Goal: Transaction & Acquisition: Purchase product/service

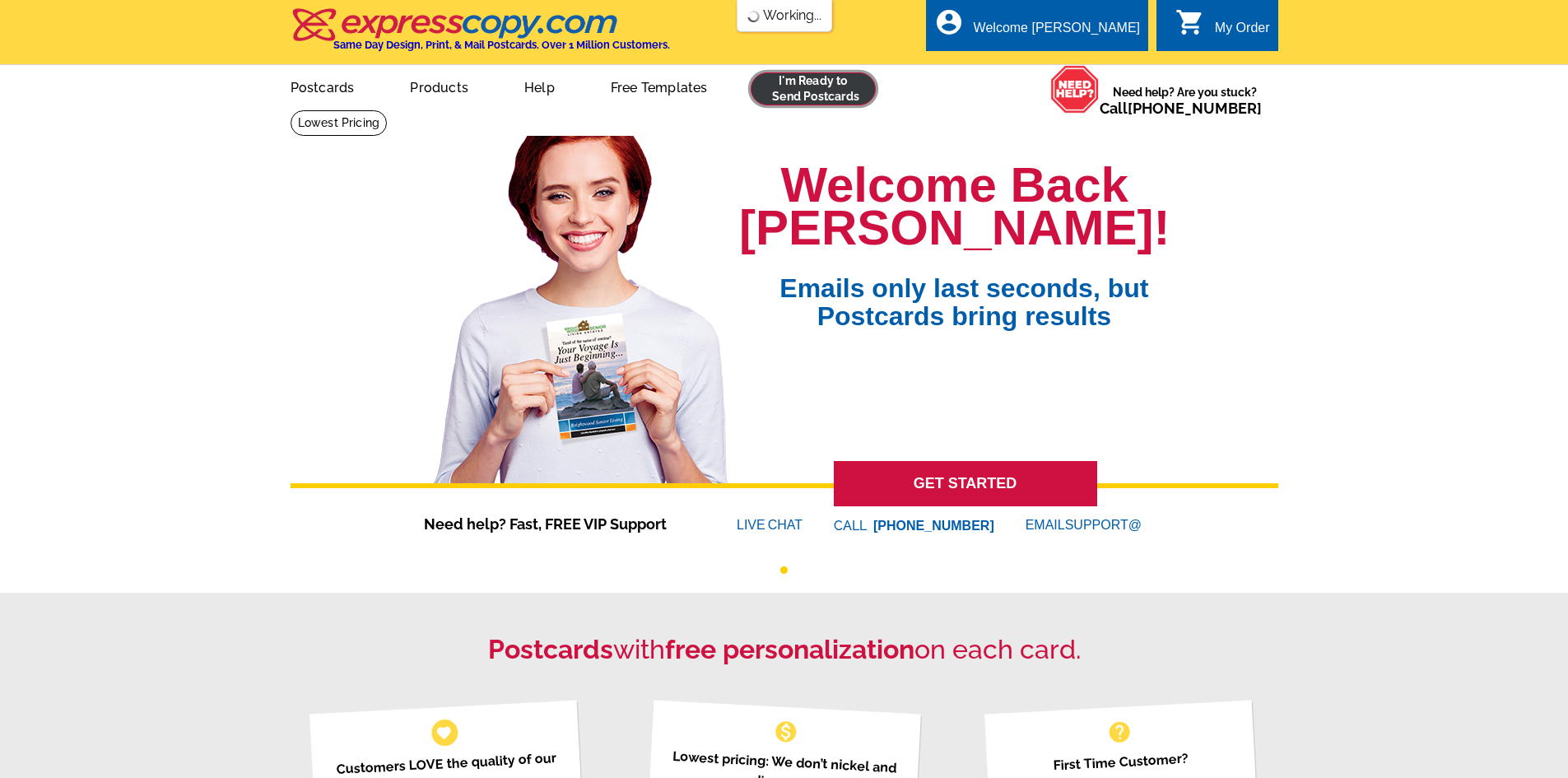
click at [860, 84] on link at bounding box center [813, 89] width 126 height 33
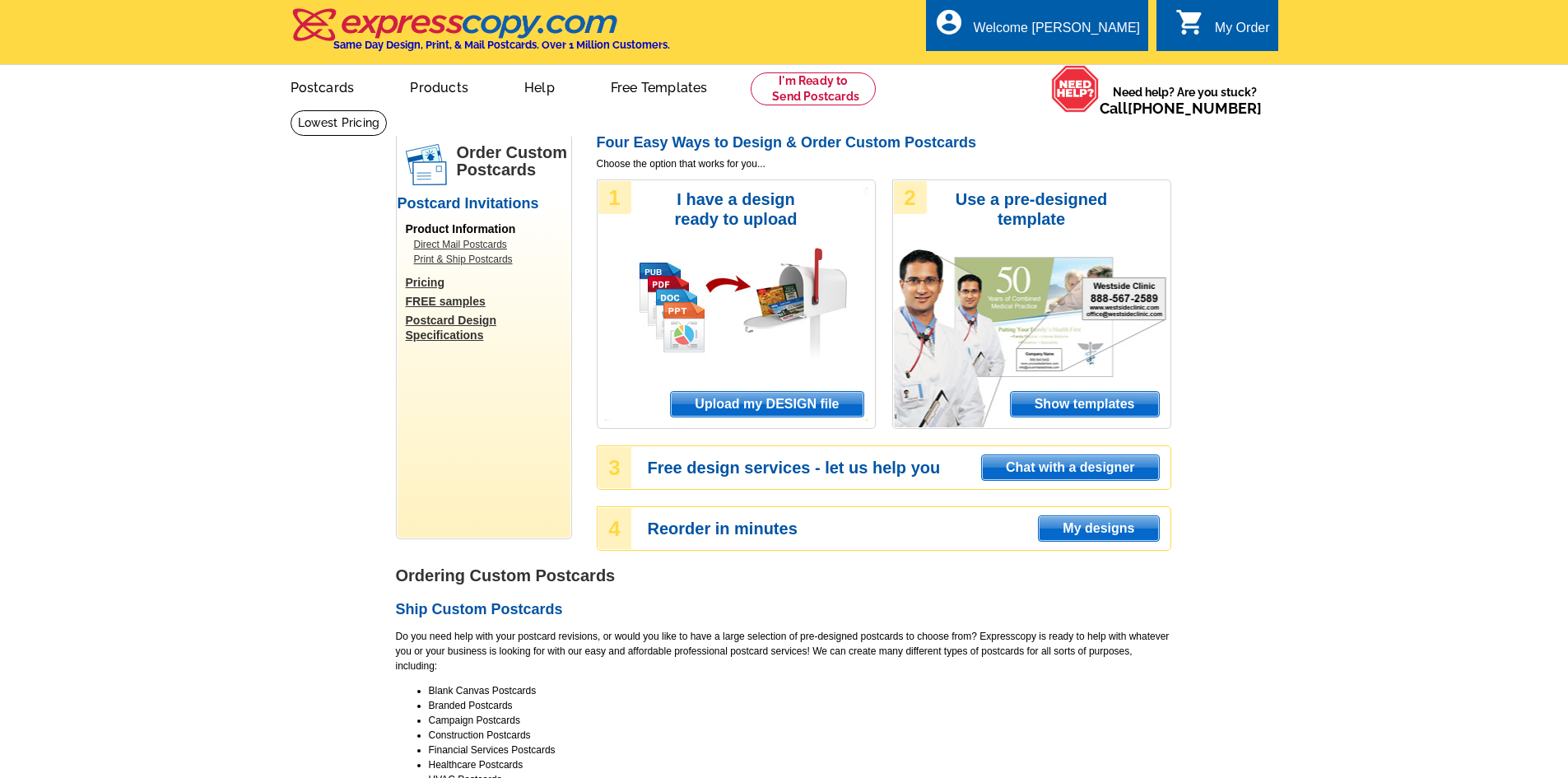
click at [833, 406] on span "Upload my DESIGN file" at bounding box center [767, 405] width 192 height 25
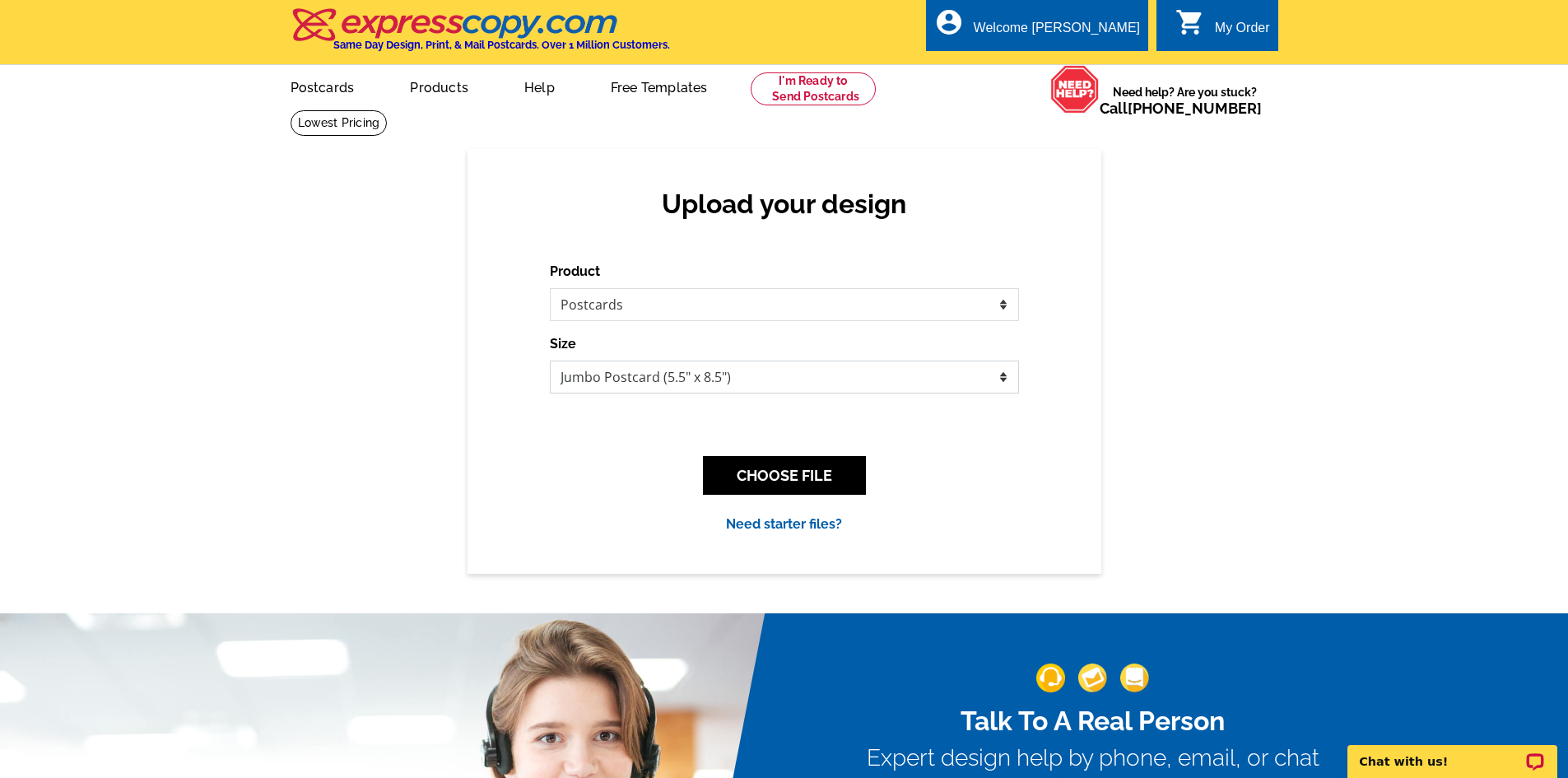
click at [857, 374] on select "Jumbo Postcard (5.5" x 8.5") Regular Postcard (4.25" x 5.6") Panoramic Postcard…" at bounding box center [784, 377] width 469 height 33
select select "1"
click at [550, 362] on select "Jumbo Postcard (5.5" x 8.5") Regular Postcard (4.25" x 5.6") Panoramic Postcard…" at bounding box center [784, 377] width 469 height 33
click at [783, 465] on button "CHOOSE FILE" at bounding box center [784, 475] width 163 height 39
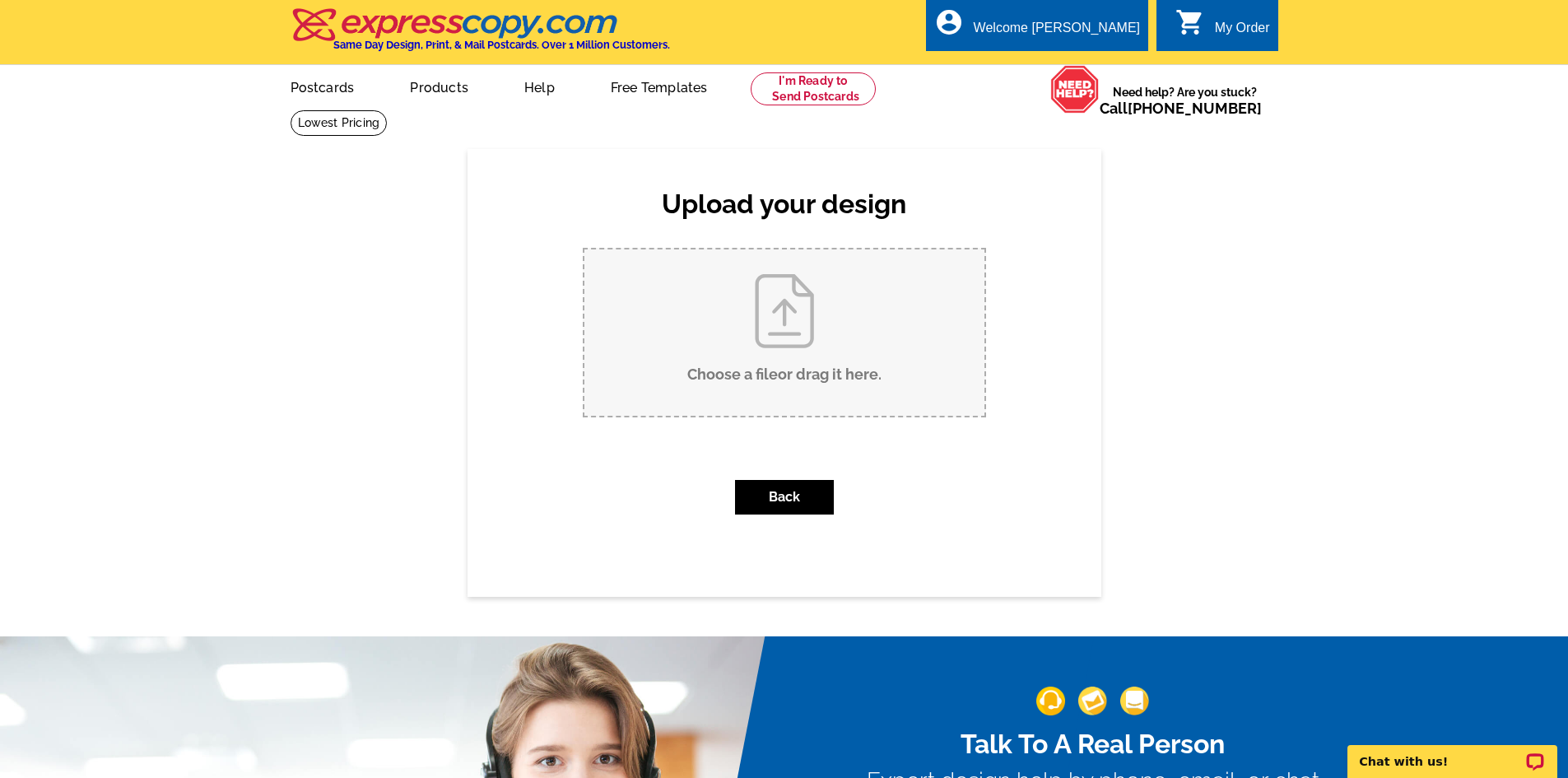
click at [857, 331] on input "Choose a file or drag it here ." at bounding box center [784, 332] width 400 height 166
type input "C:\fakepath\1192 Skyline Ranch SOLD.pdf"
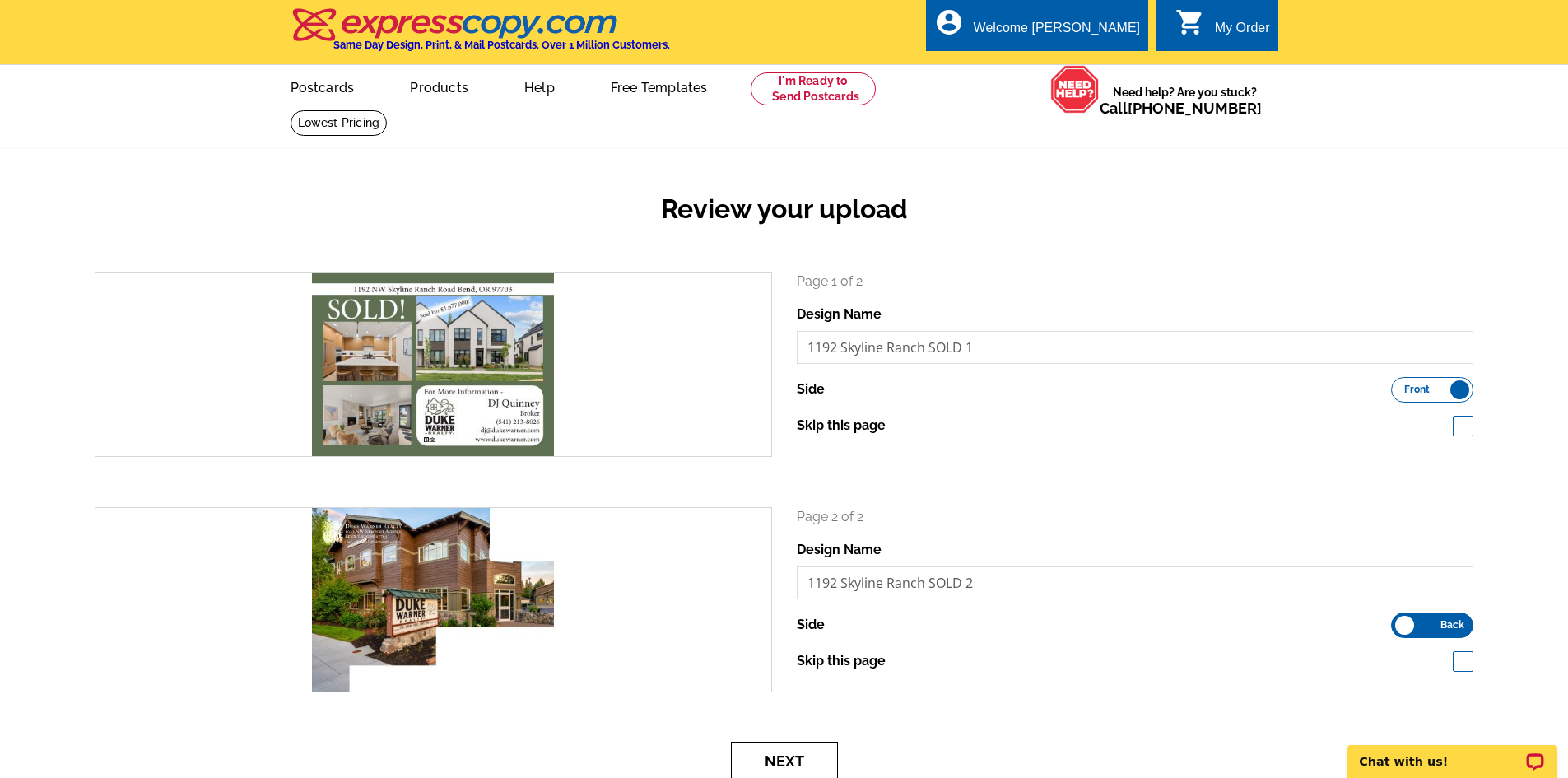
click at [776, 751] on button "Next" at bounding box center [784, 761] width 107 height 39
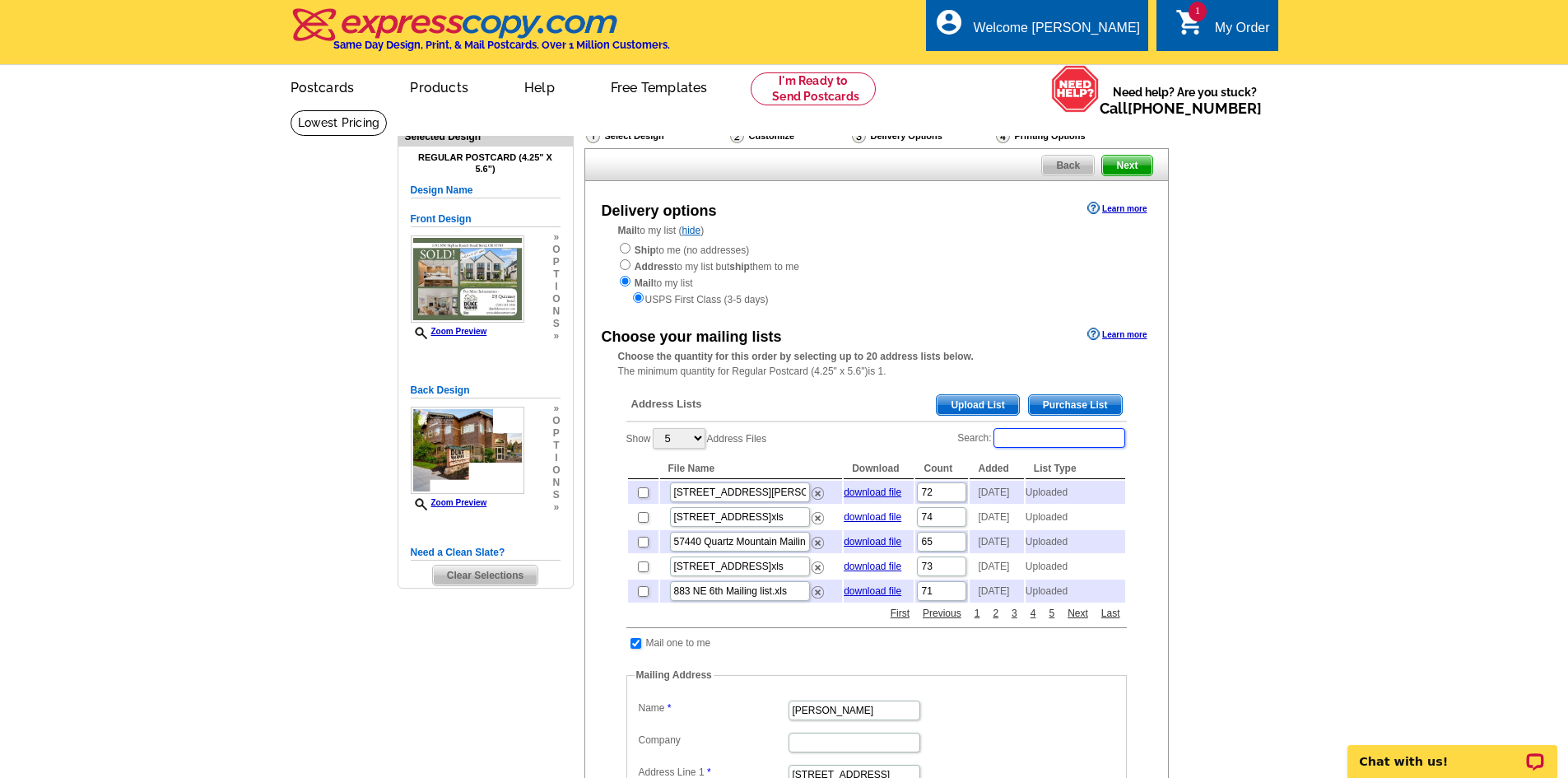
click at [1040, 444] on input "Search:" at bounding box center [1059, 438] width 132 height 20
type input "skyli"
click at [640, 498] on input "checkbox" at bounding box center [643, 492] width 11 height 11
checkbox input "true"
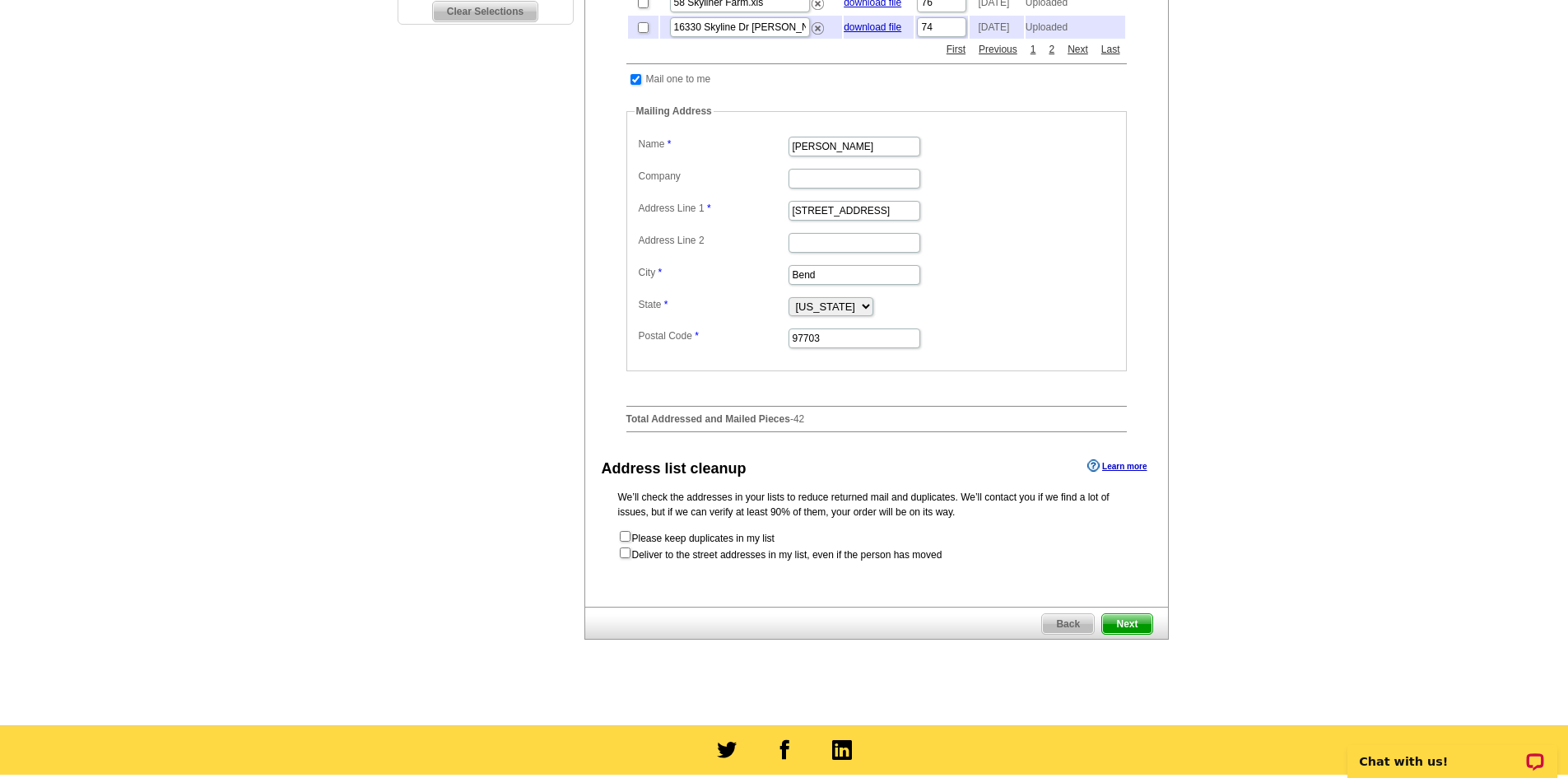
scroll to position [576, 0]
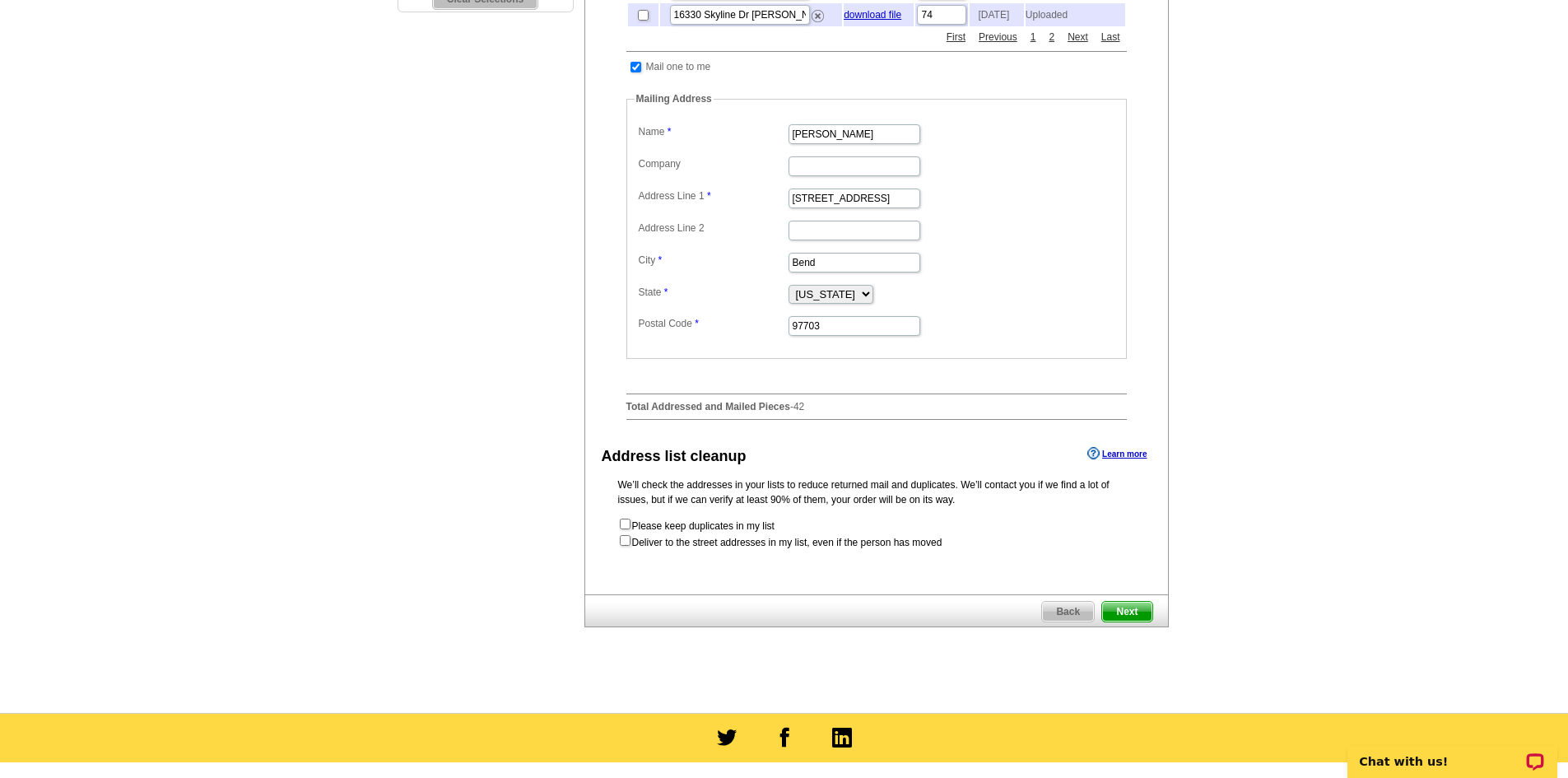
click at [1135, 622] on span "Next" at bounding box center [1127, 612] width 50 height 20
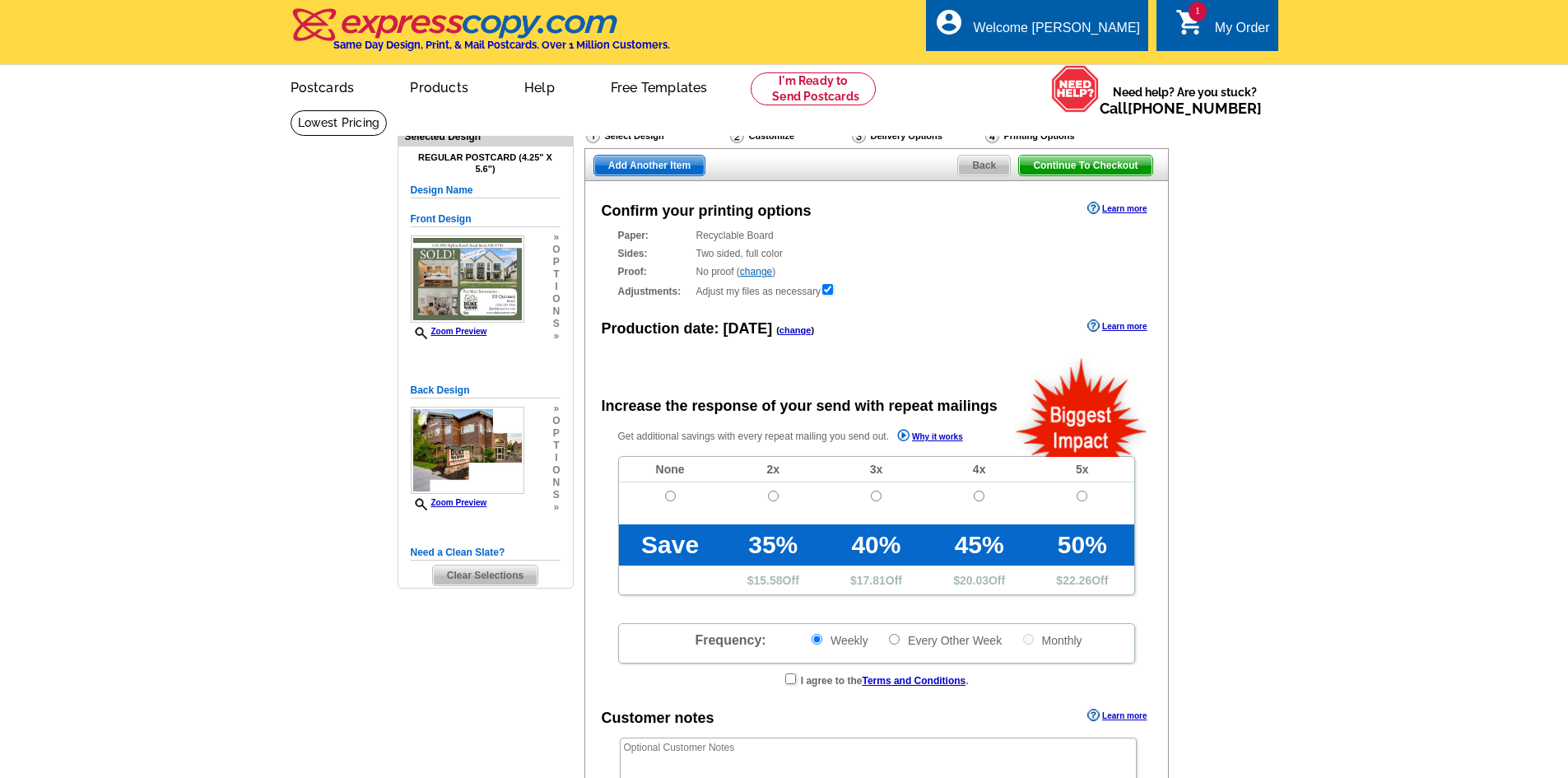
radio input "false"
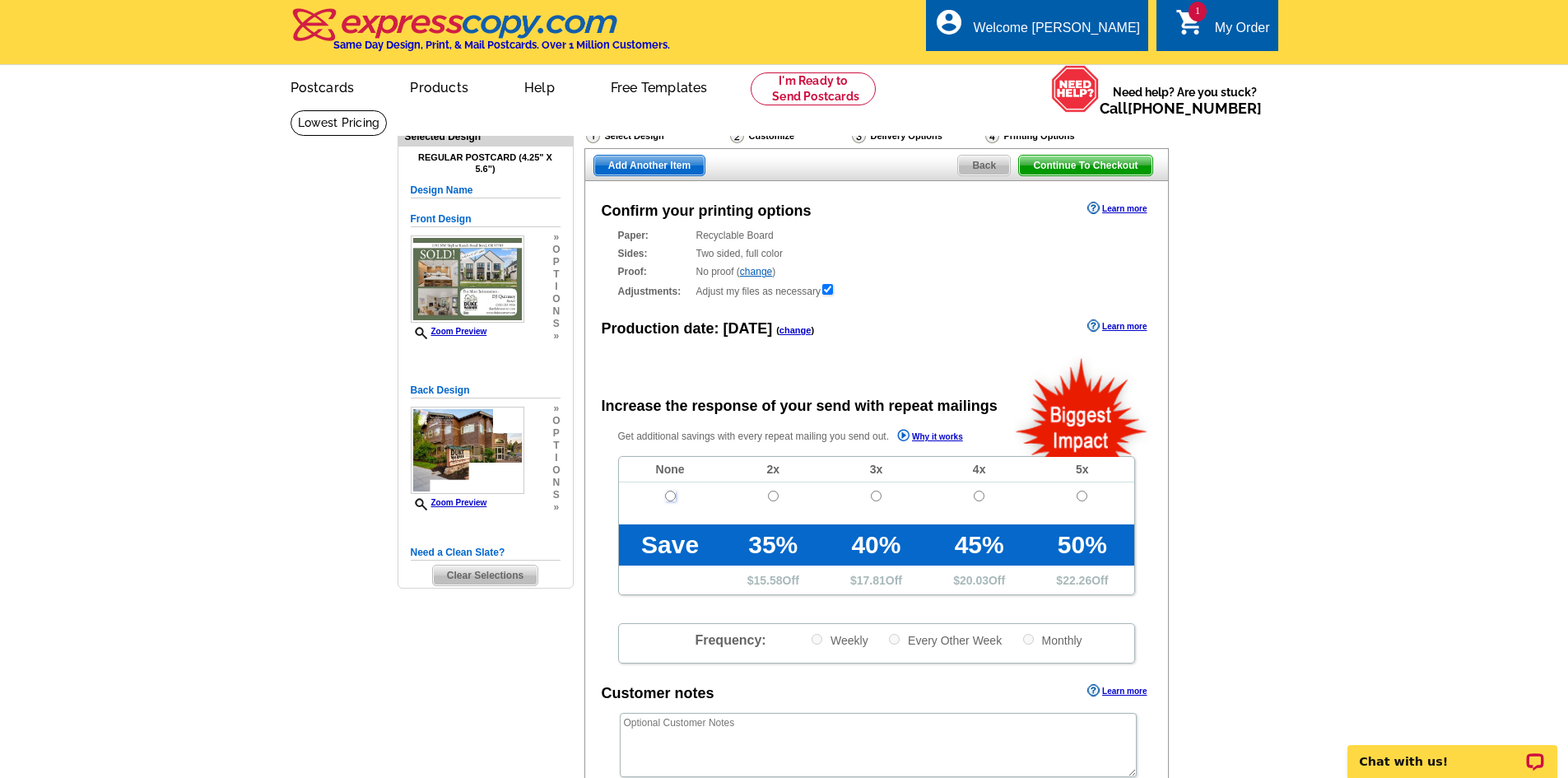
click at [668, 498] on input "radio" at bounding box center [670, 496] width 11 height 11
radio input "true"
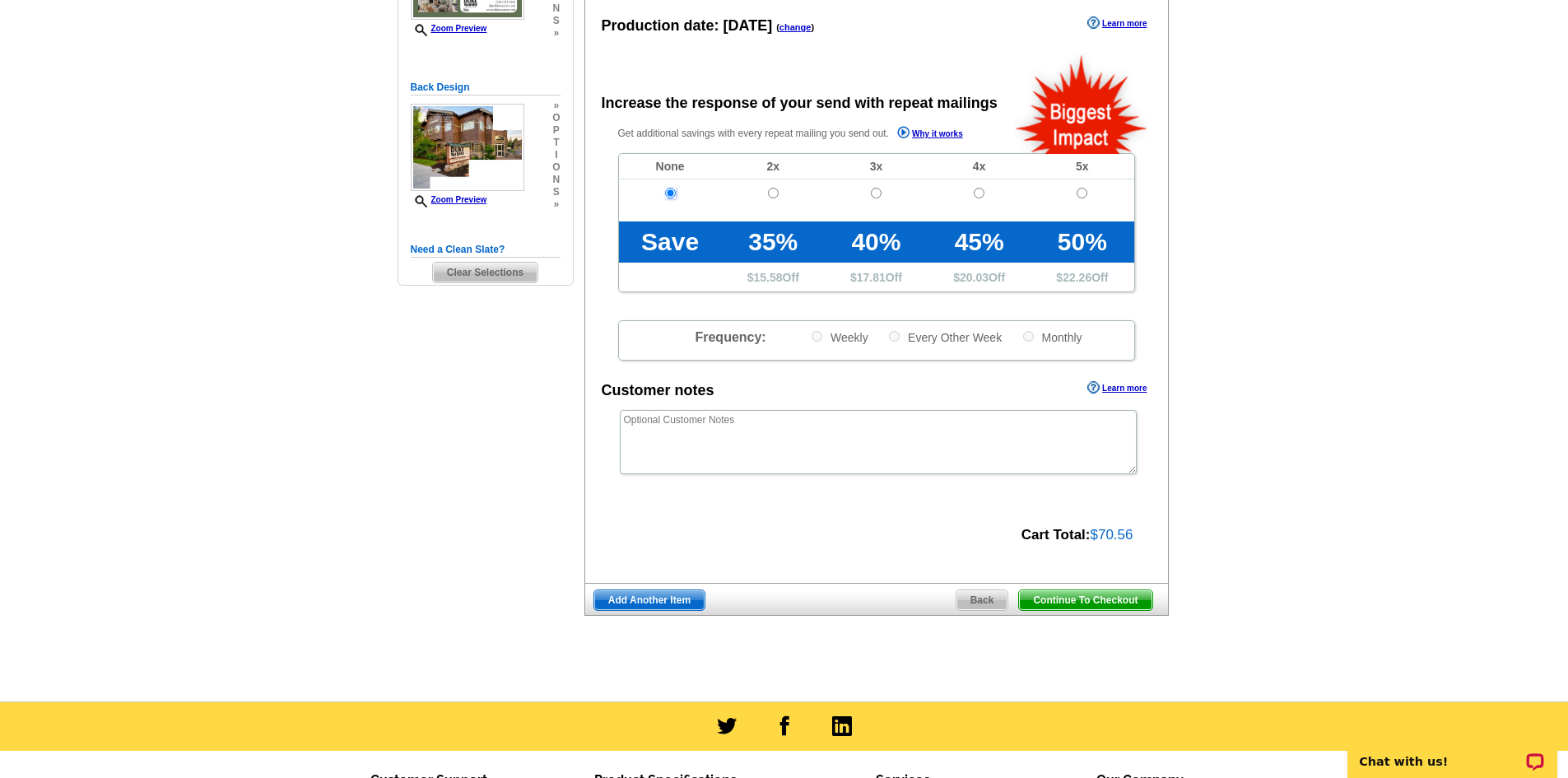
scroll to position [330, 0]
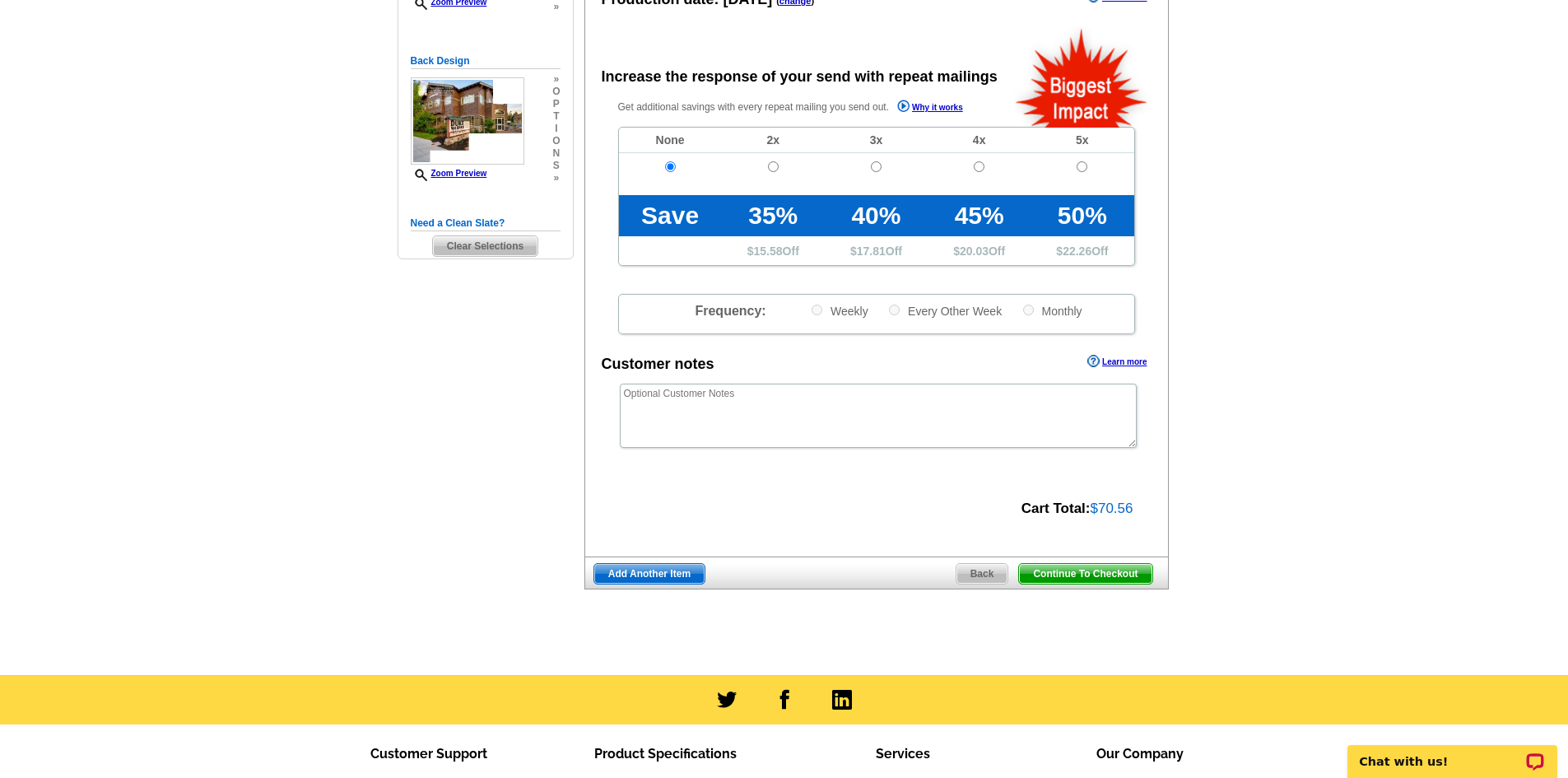
click at [1128, 571] on span "Continue To Checkout" at bounding box center [1085, 574] width 133 height 20
